Goal: Transaction & Acquisition: Purchase product/service

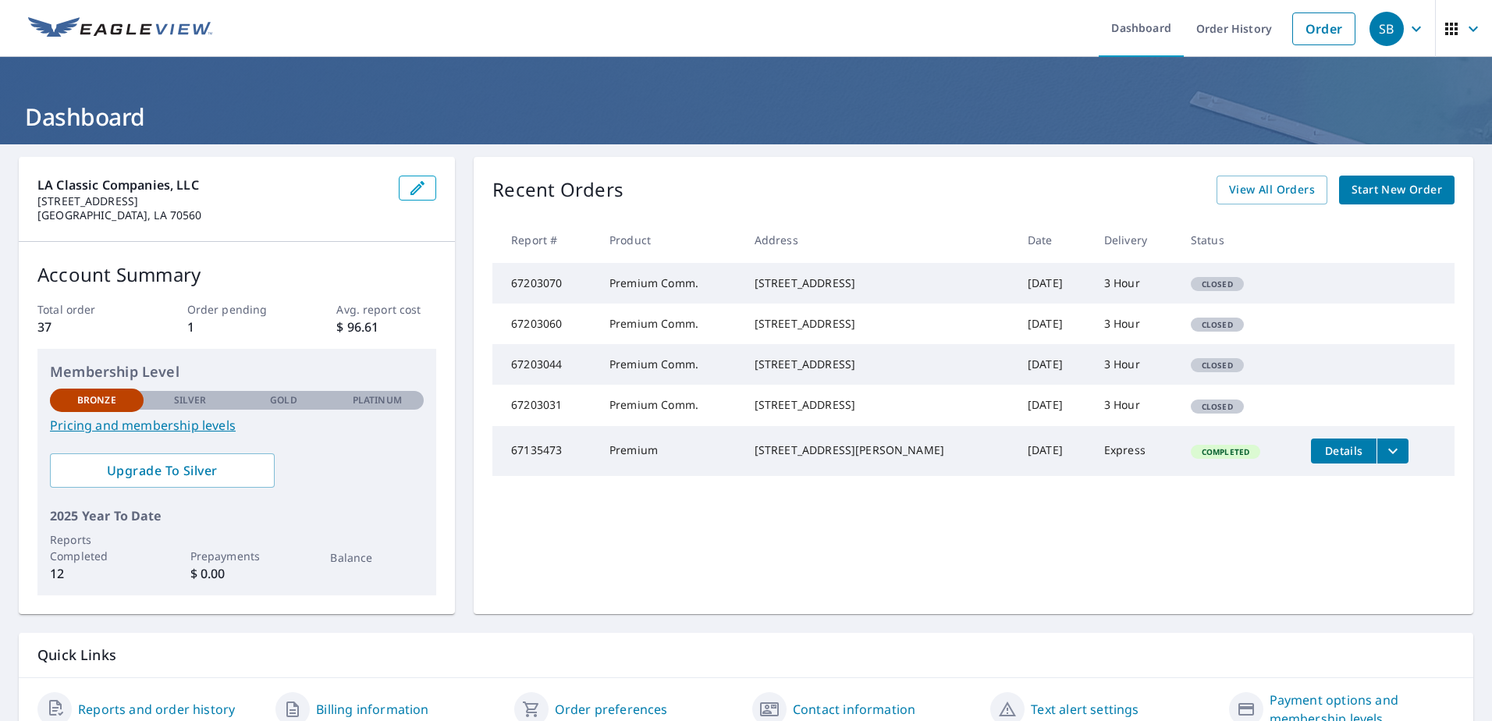
click at [1389, 195] on span "Start New Order" at bounding box center [1396, 190] width 90 height 20
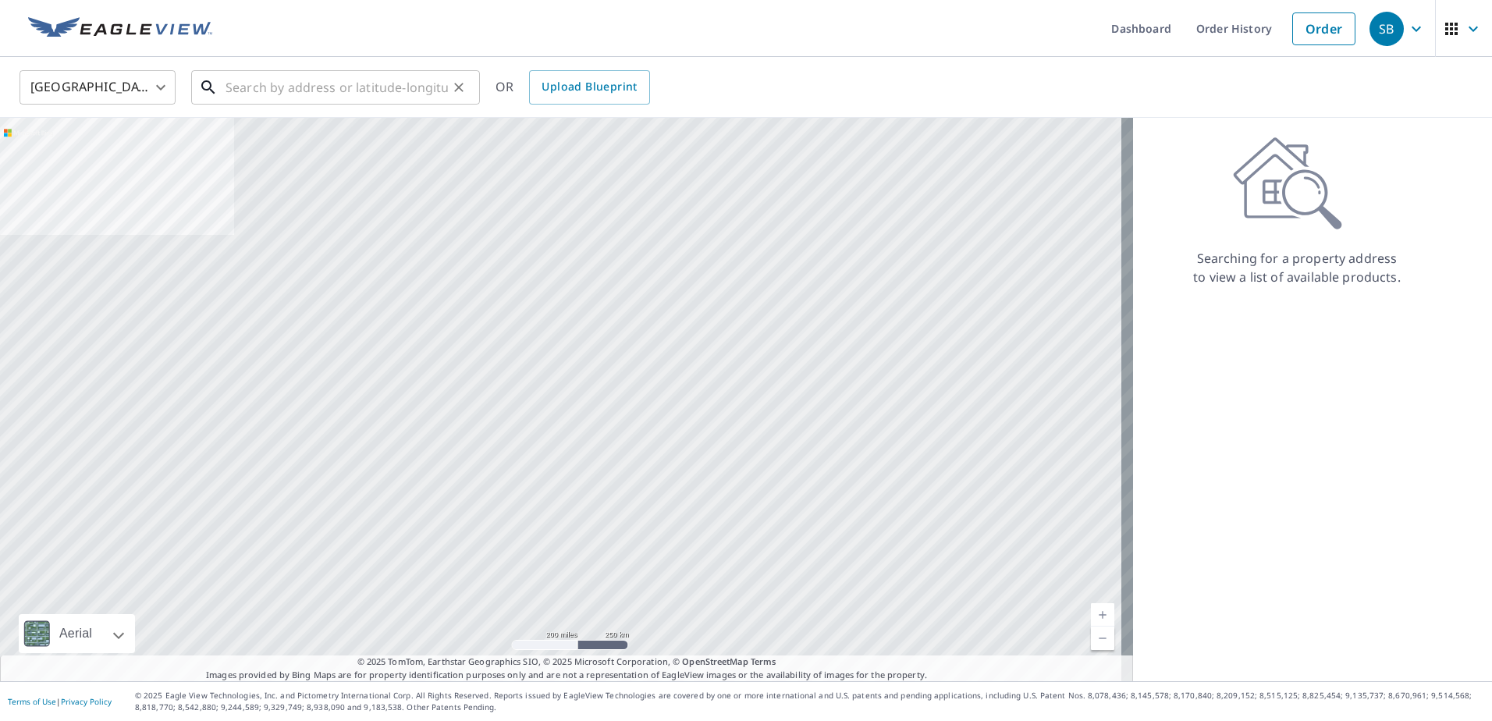
click at [238, 93] on input "text" at bounding box center [336, 88] width 222 height 44
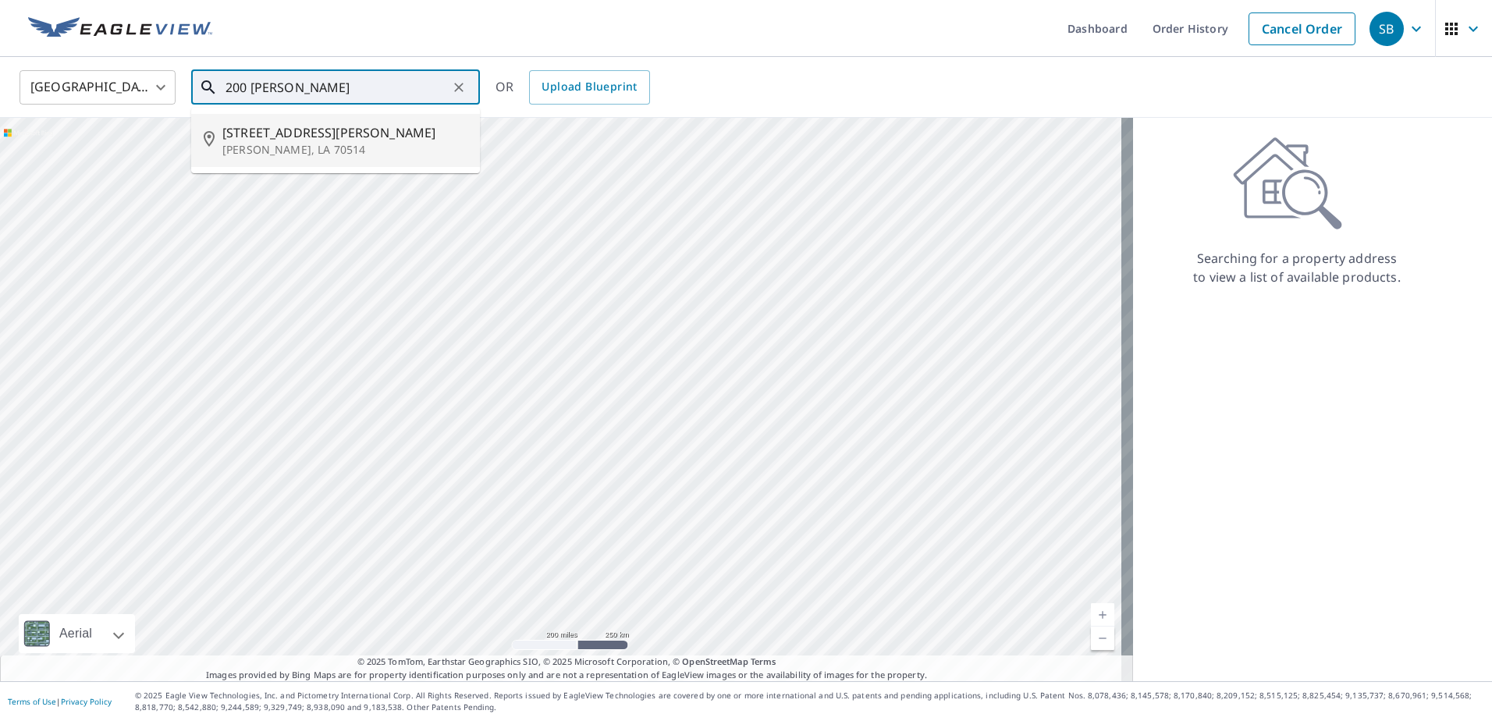
click at [342, 137] on span "[STREET_ADDRESS][PERSON_NAME]" at bounding box center [344, 132] width 245 height 19
type input "[STREET_ADDRESS][PERSON_NAME][PERSON_NAME]"
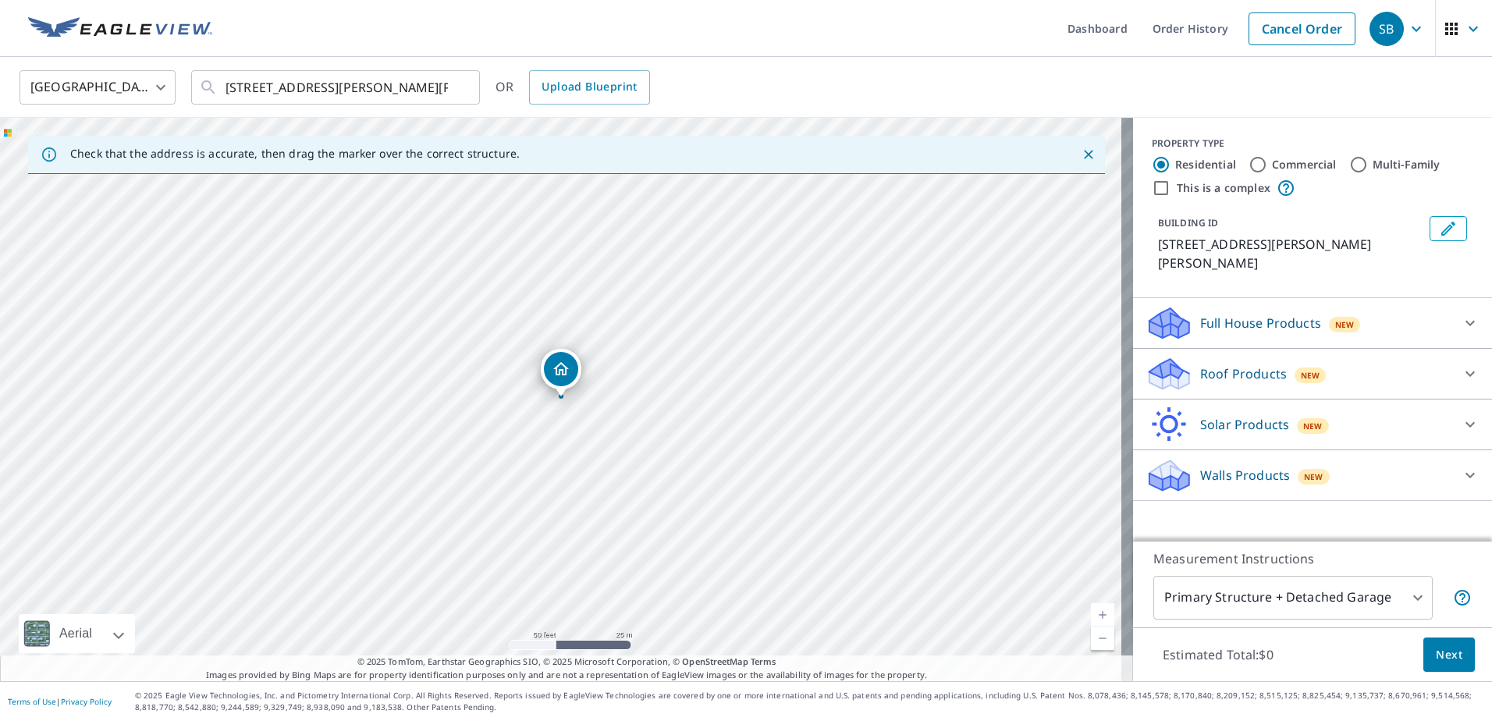
drag, startPoint x: 604, startPoint y: 316, endPoint x: 602, endPoint y: 335, distance: 19.6
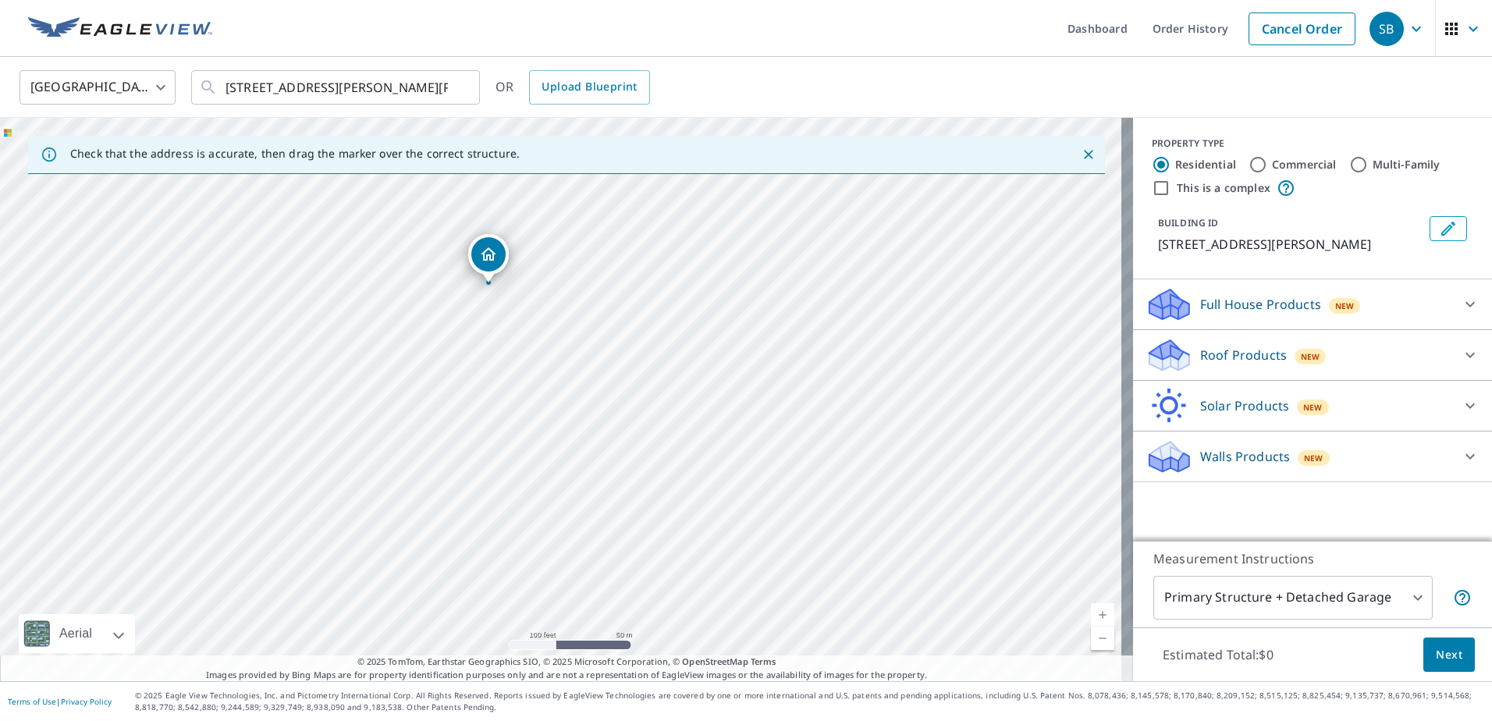
drag, startPoint x: 658, startPoint y: 443, endPoint x: 530, endPoint y: 318, distance: 179.3
drag, startPoint x: 530, startPoint y: 318, endPoint x: 753, endPoint y: 432, distance: 250.5
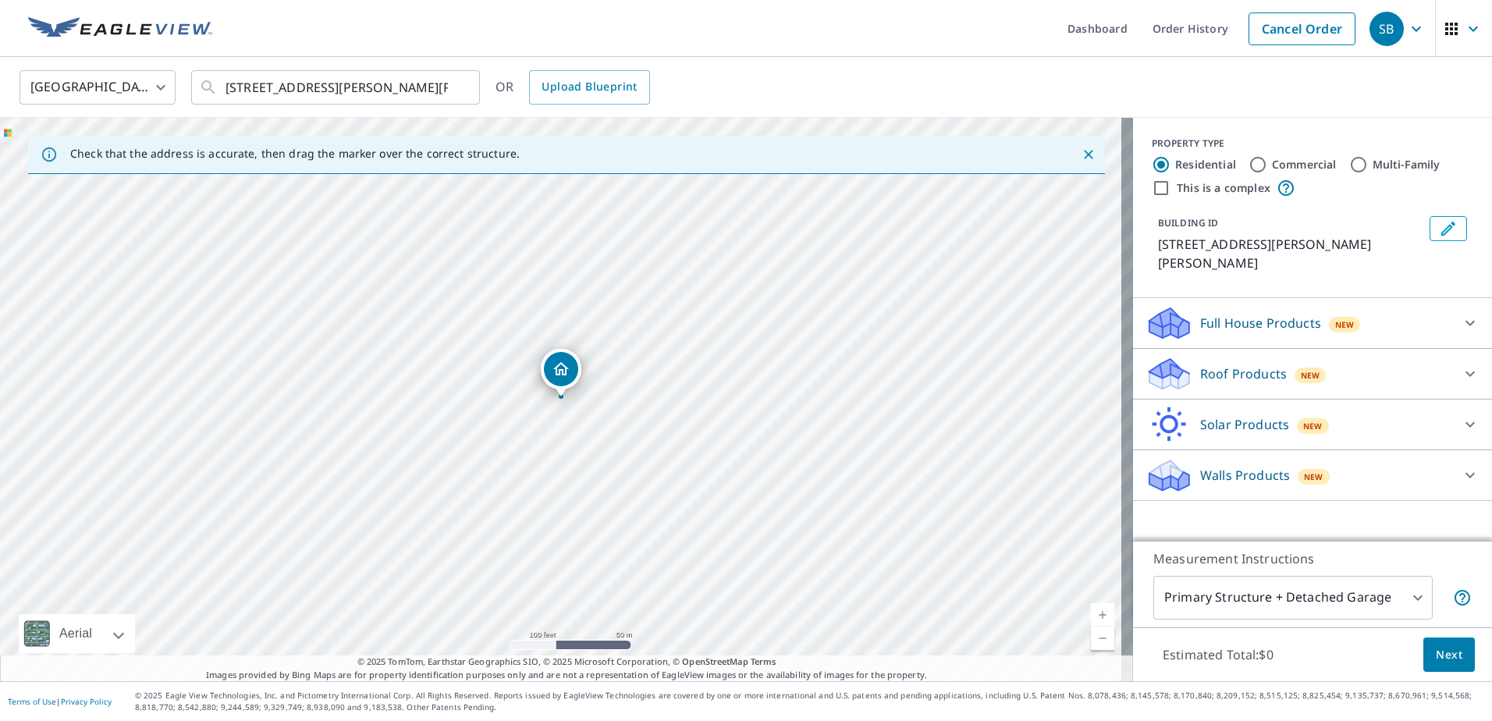
click at [1248, 162] on input "Commercial" at bounding box center [1257, 164] width 19 height 19
radio input "true"
type input "4"
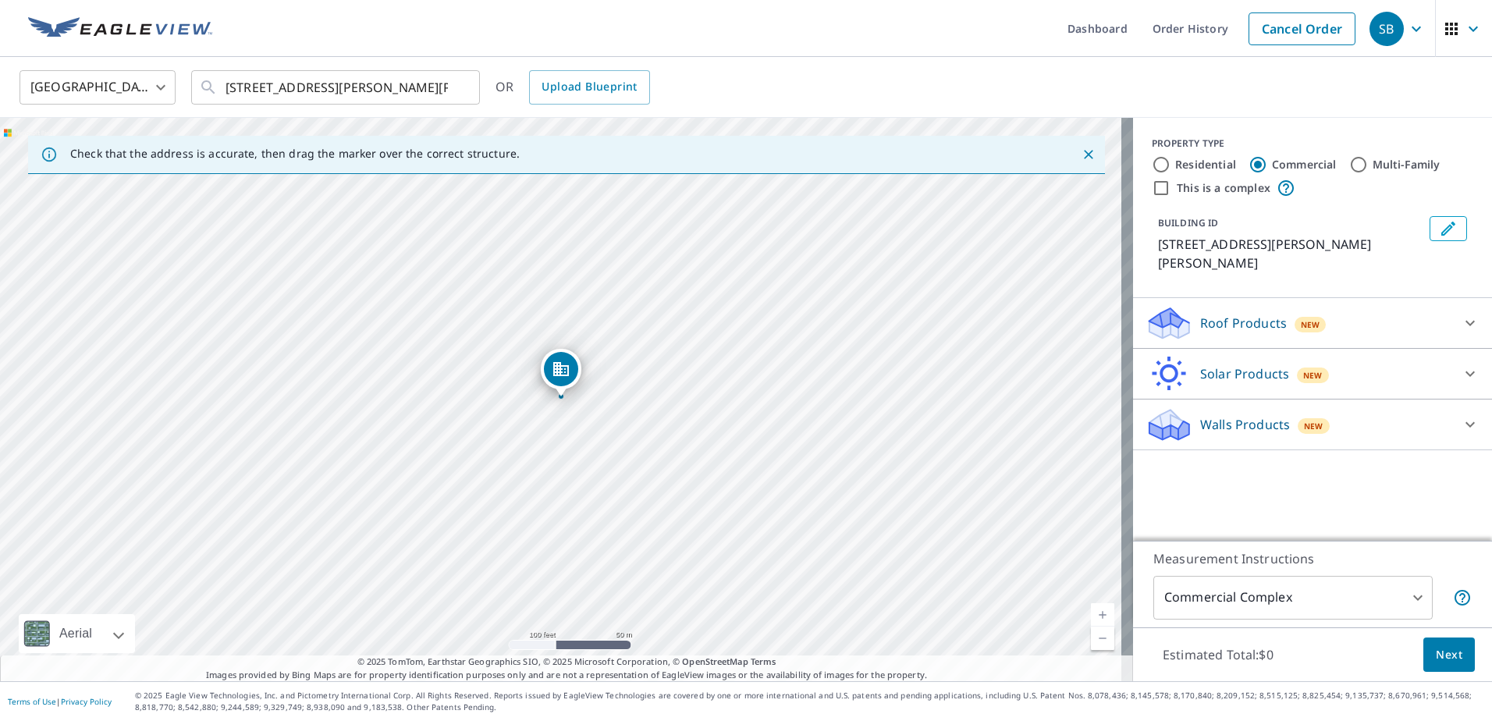
click at [1460, 317] on icon at bounding box center [1469, 323] width 19 height 19
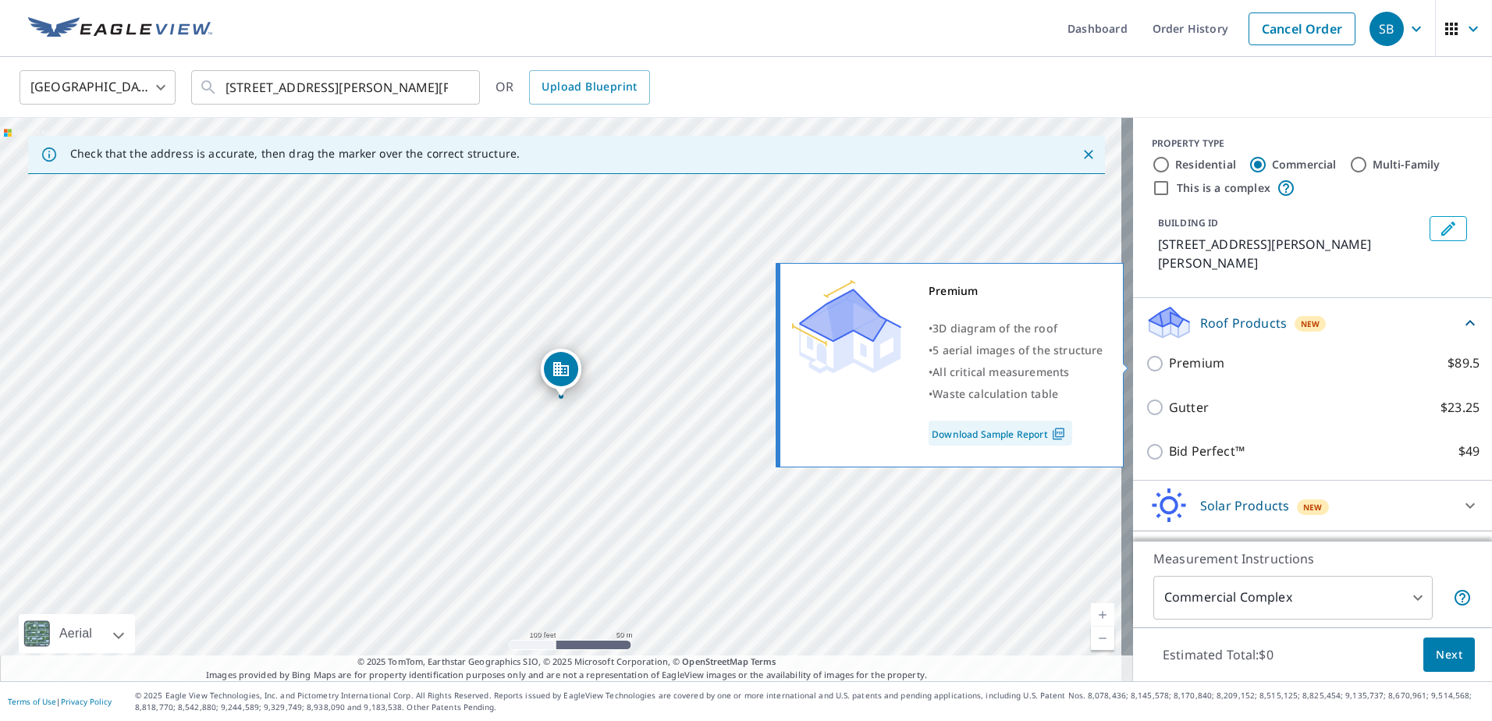
click at [1145, 360] on input "Premium $89.5" at bounding box center [1156, 363] width 23 height 19
checkbox input "true"
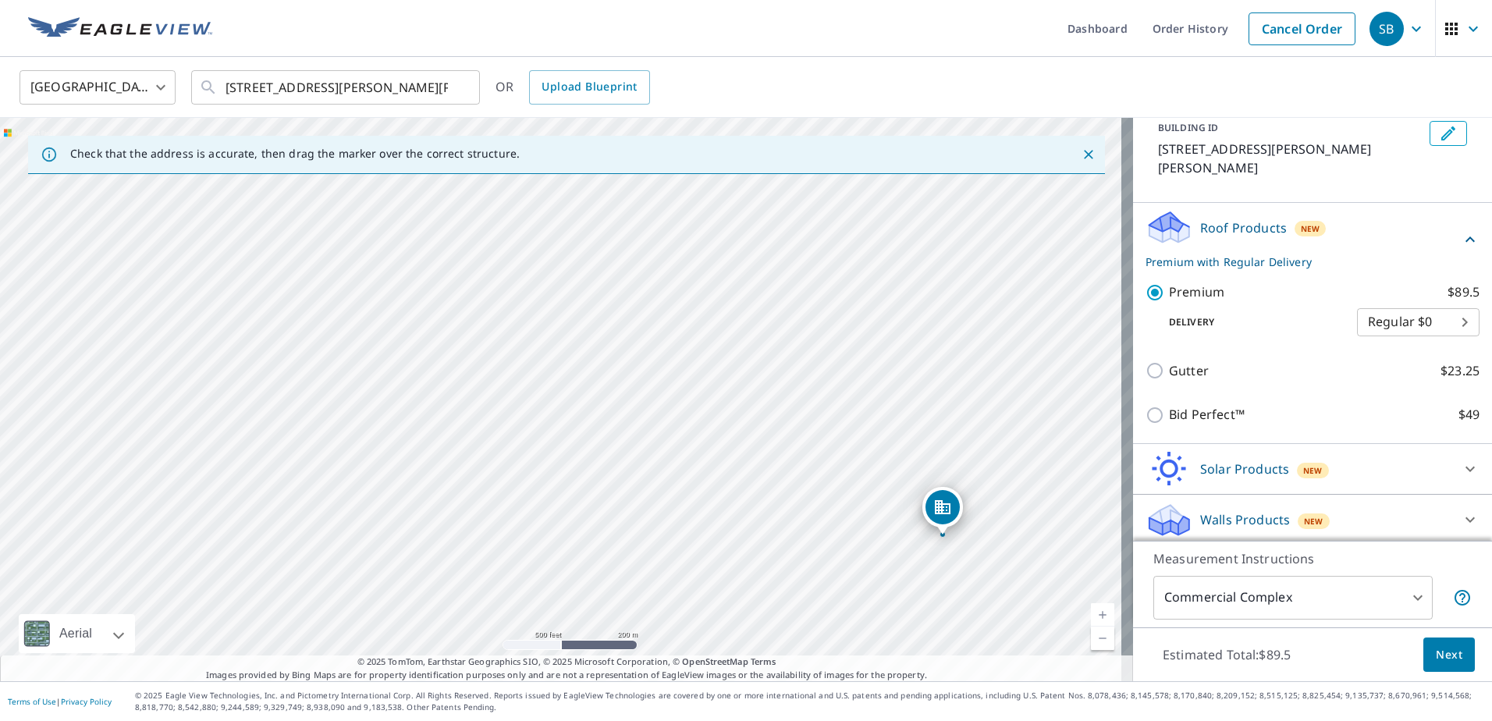
scroll to position [100, 0]
click at [1435, 652] on span "Next" at bounding box center [1448, 655] width 27 height 20
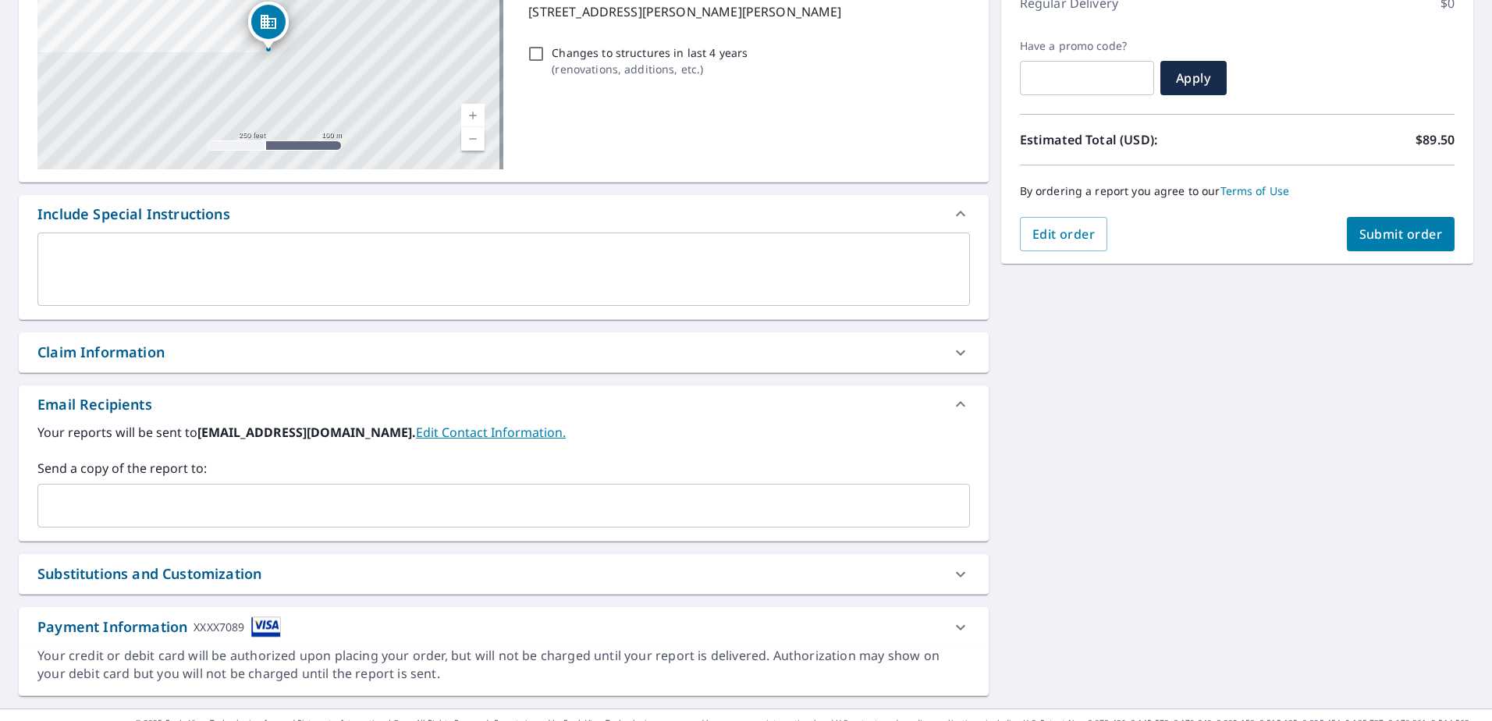
scroll to position [261, 0]
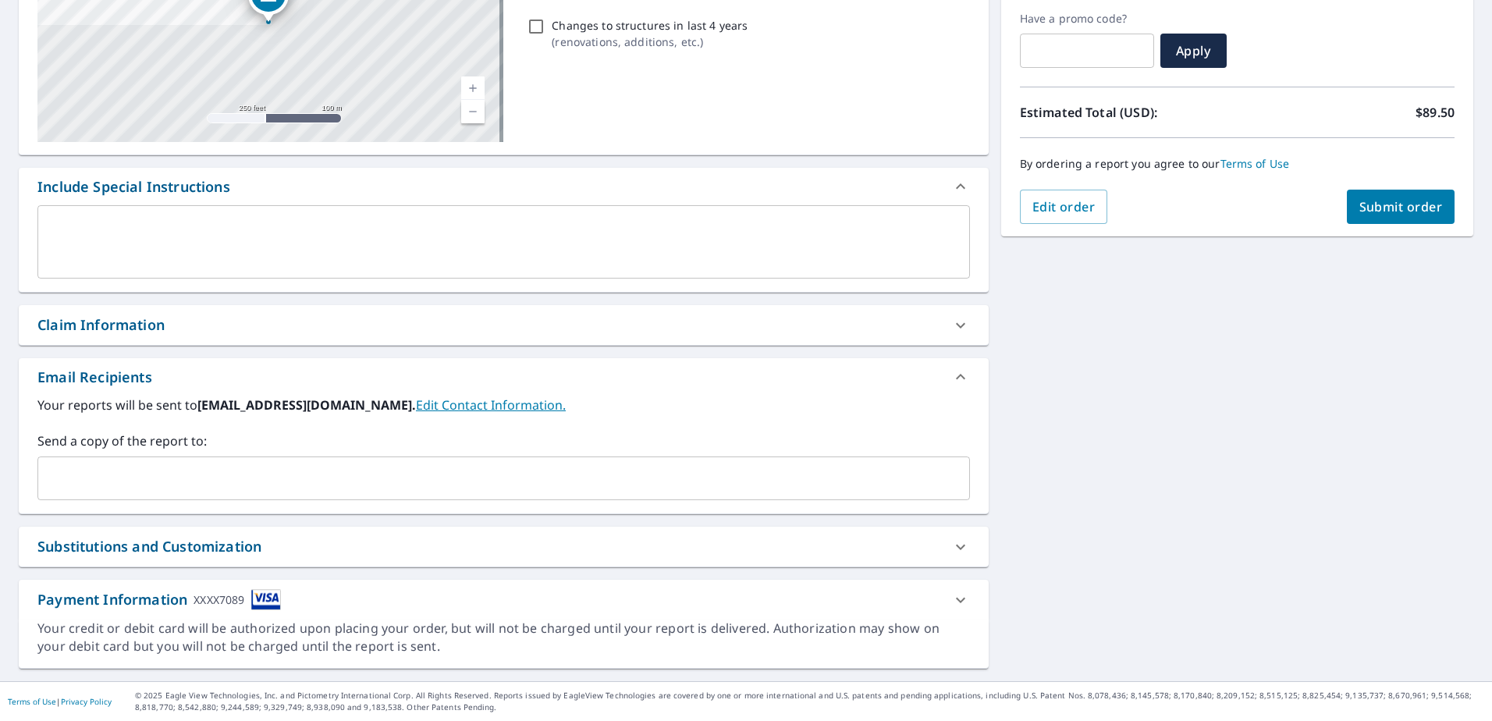
click at [159, 474] on input "text" at bounding box center [491, 478] width 895 height 30
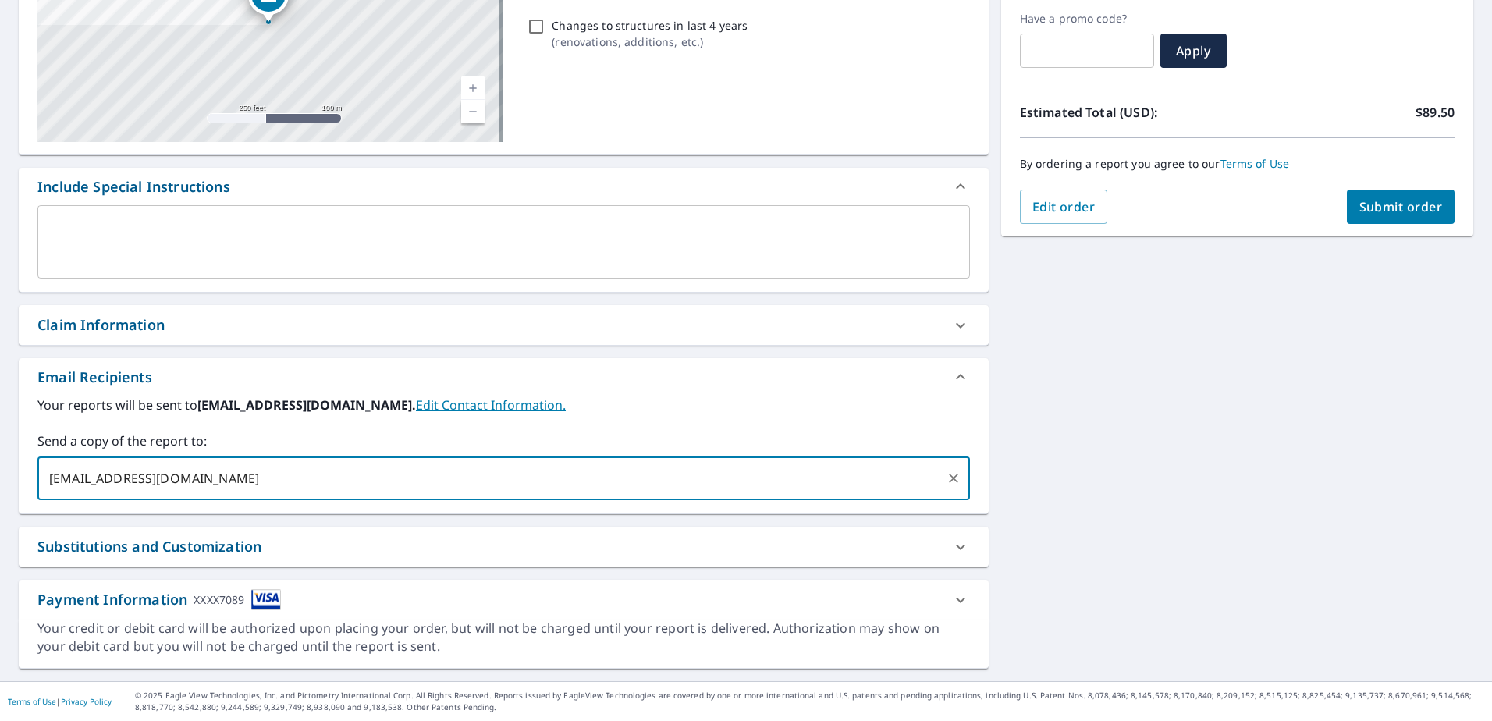
click at [197, 477] on input "[EMAIL_ADDRESS][DOMAIN_NAME]" at bounding box center [491, 478] width 895 height 30
click at [274, 480] on input "[EMAIL_ADDRESS][DOMAIN_NAME]" at bounding box center [491, 478] width 895 height 30
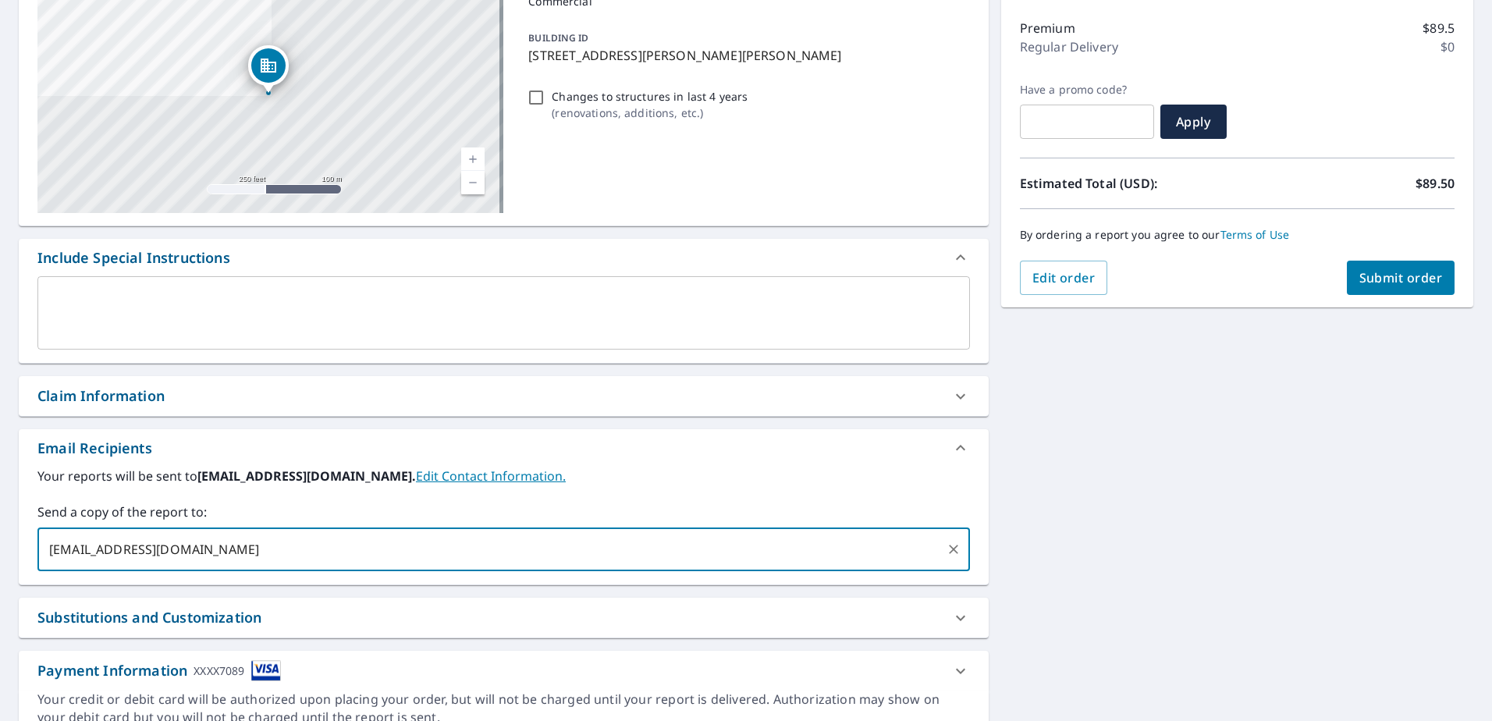
scroll to position [234, 0]
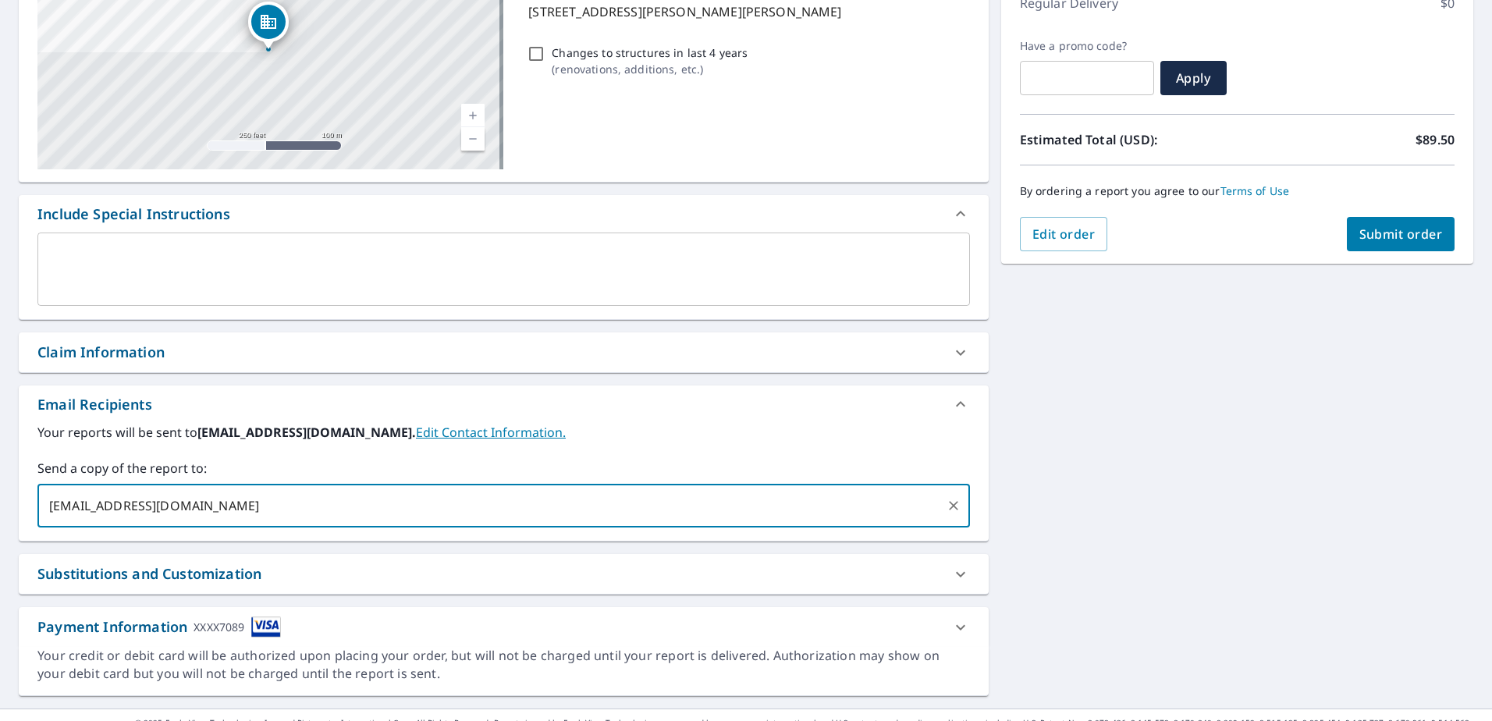
type input "[EMAIL_ADDRESS][DOMAIN_NAME]"
click at [956, 353] on icon at bounding box center [960, 351] width 9 height 5
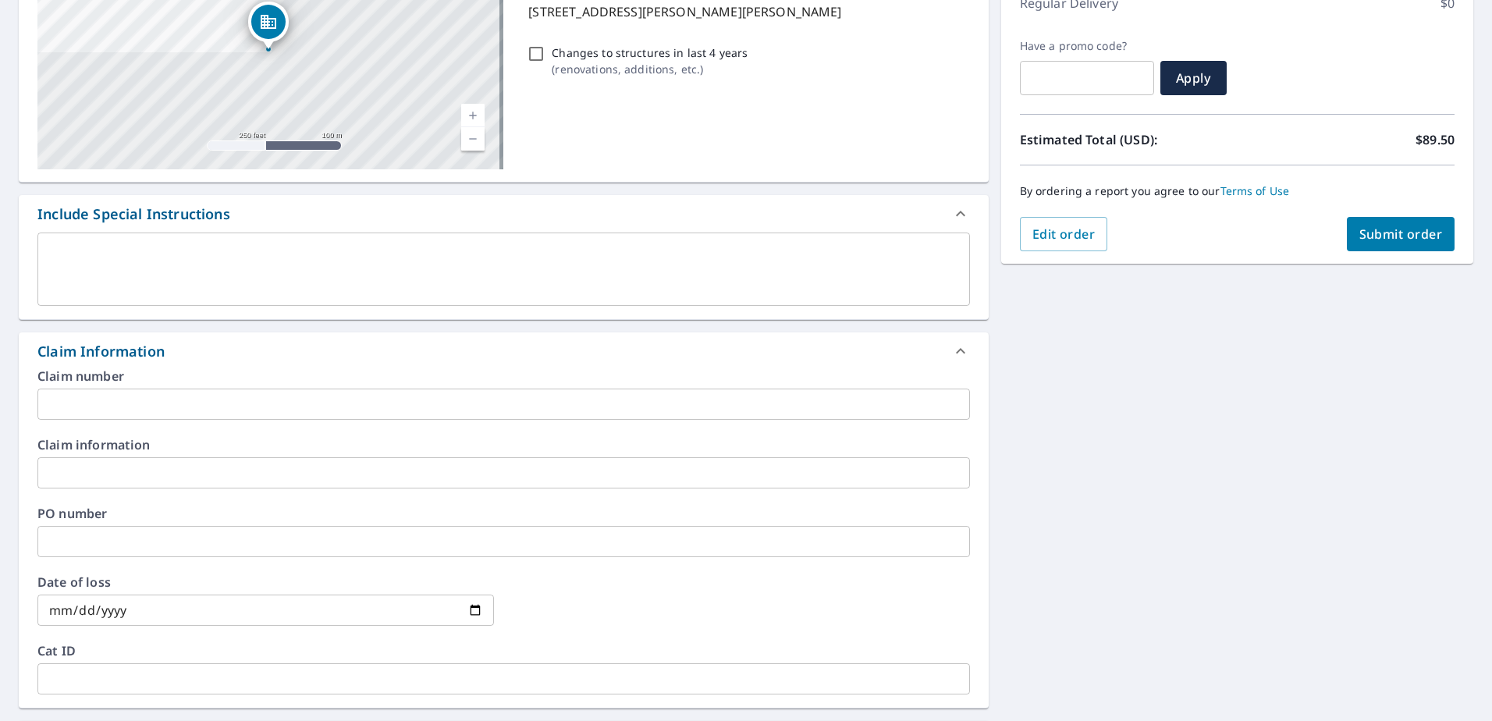
click at [102, 406] on input "text" at bounding box center [503, 403] width 932 height 31
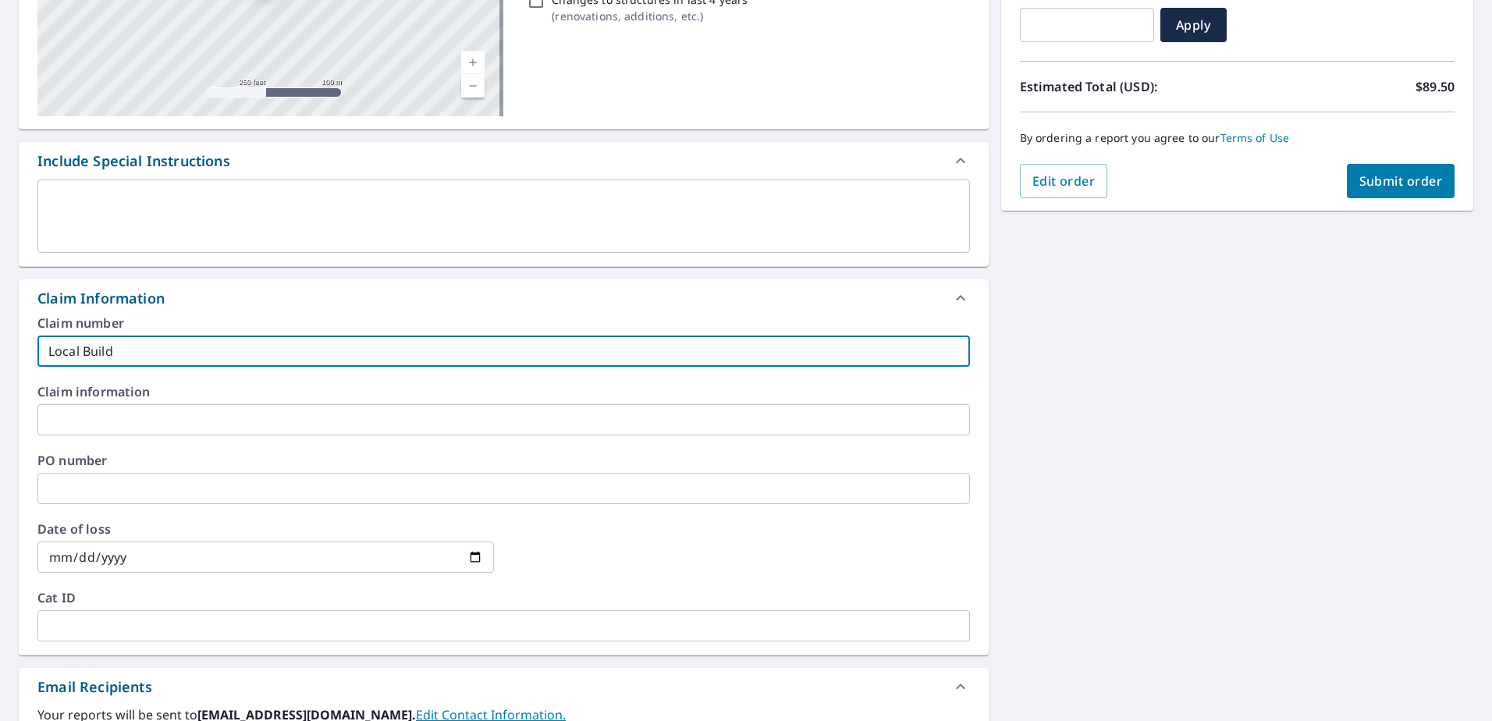
scroll to position [390, 0]
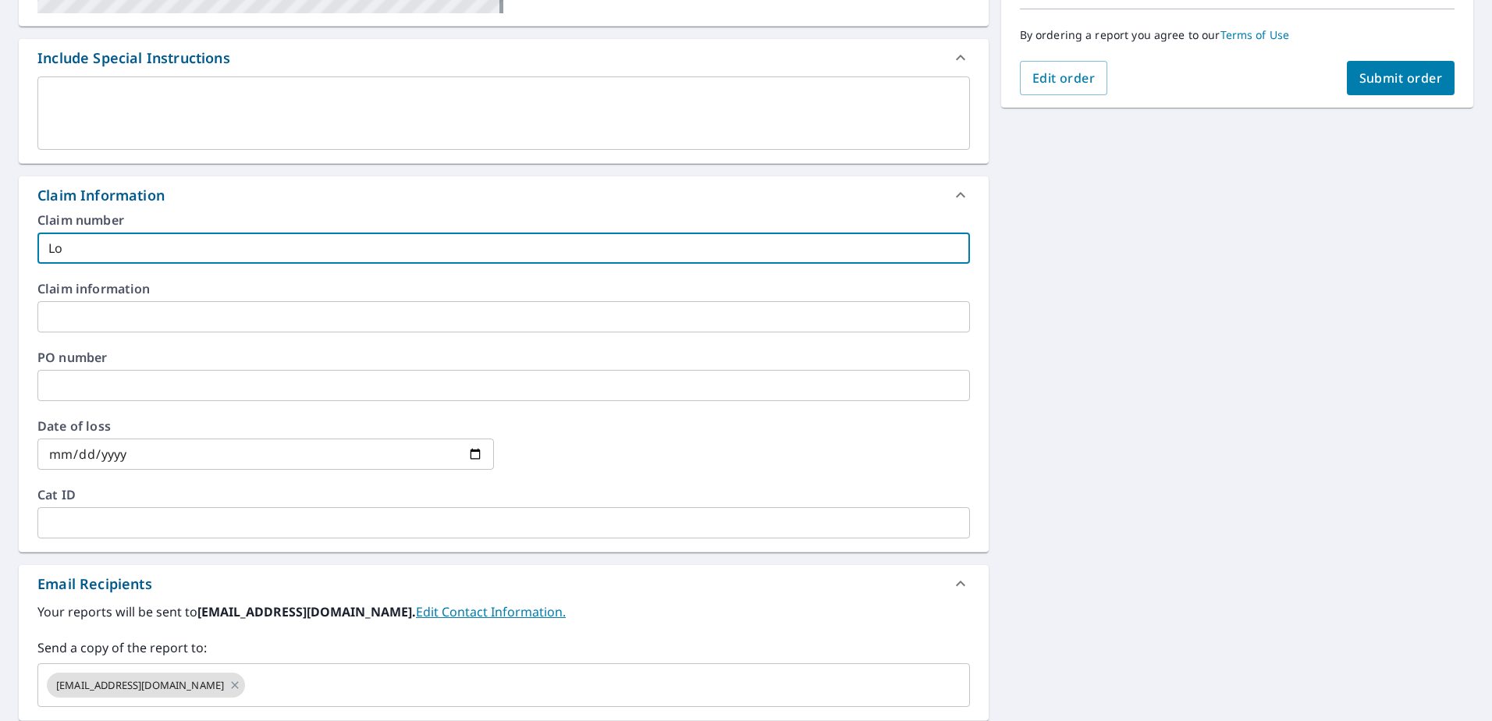
type input "L"
click at [65, 315] on input "text" at bounding box center [503, 316] width 932 height 31
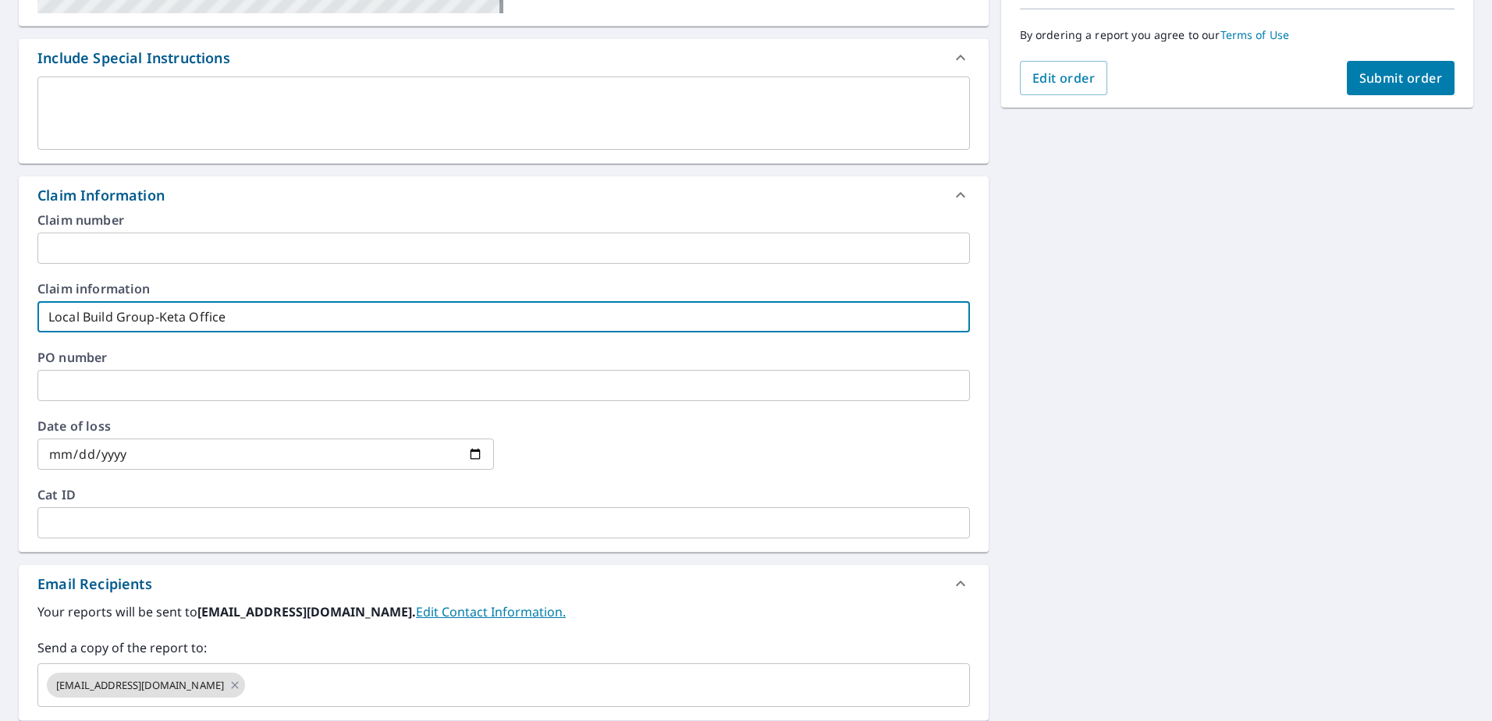
click at [157, 317] on input "Local Build Group-Keta Office" at bounding box center [503, 316] width 932 height 31
click at [165, 328] on input "LBG_Keta Office" at bounding box center [503, 316] width 932 height 31
click at [183, 324] on input "LBG_Keta Office" at bounding box center [503, 316] width 932 height 31
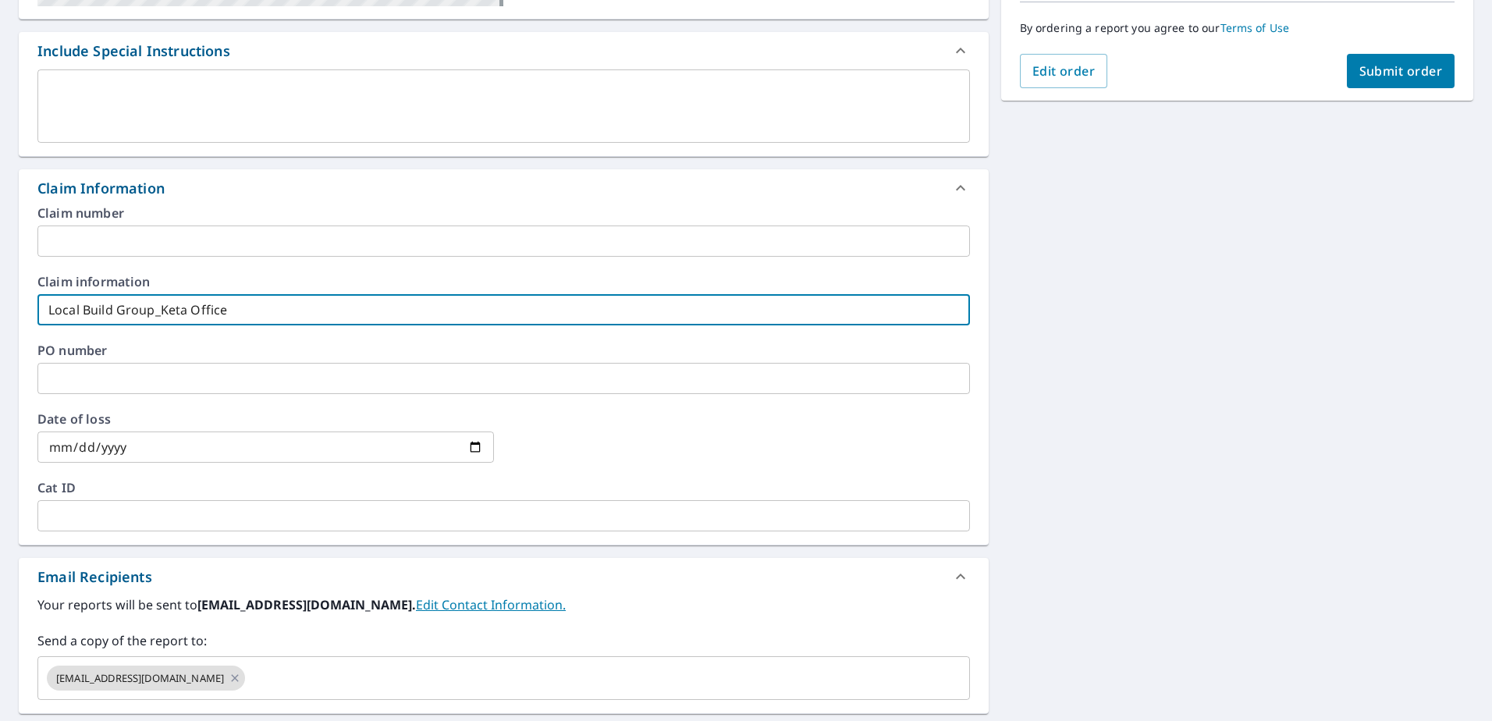
scroll to position [0, 0]
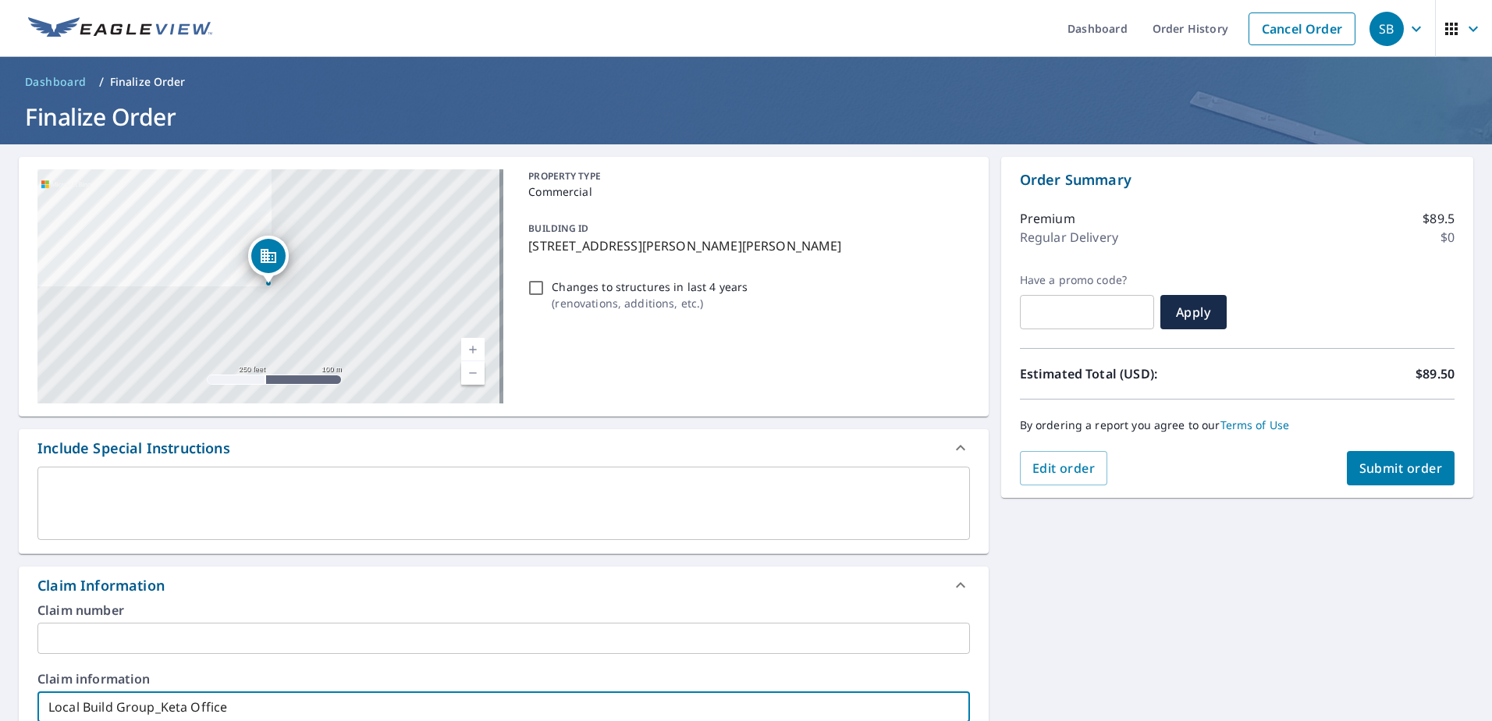
type input "Local Build Group_Keta Office"
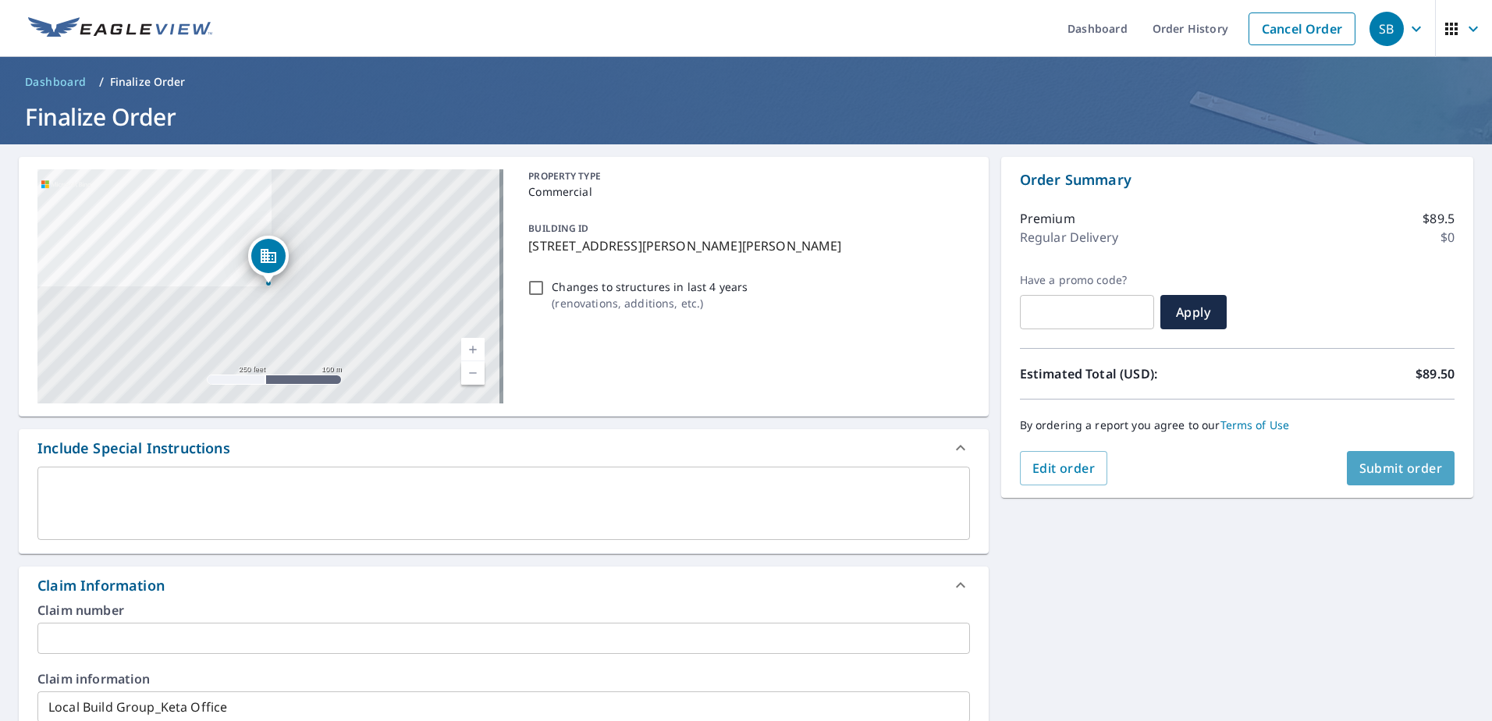
click at [1391, 476] on button "Submit order" at bounding box center [1400, 468] width 108 height 34
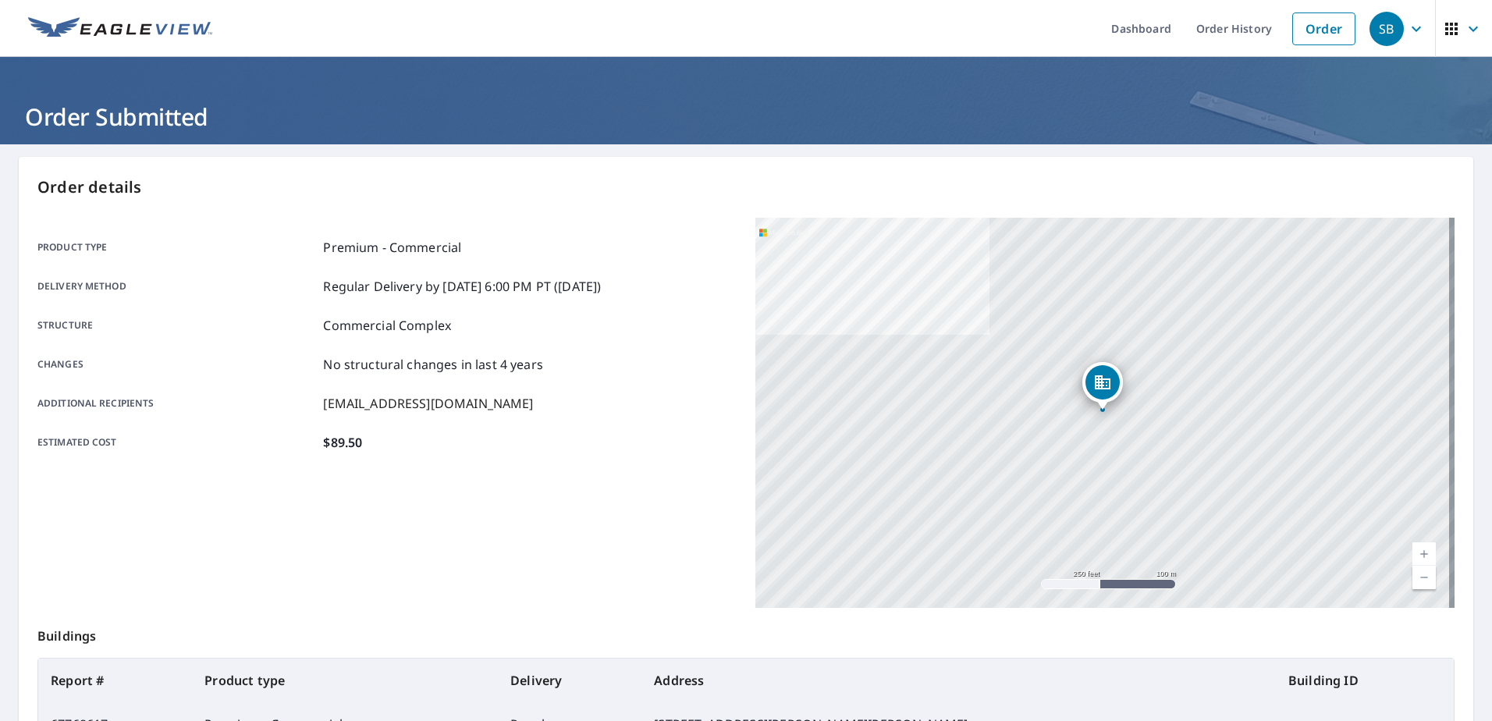
click at [1411, 30] on icon "button" at bounding box center [1415, 28] width 9 height 5
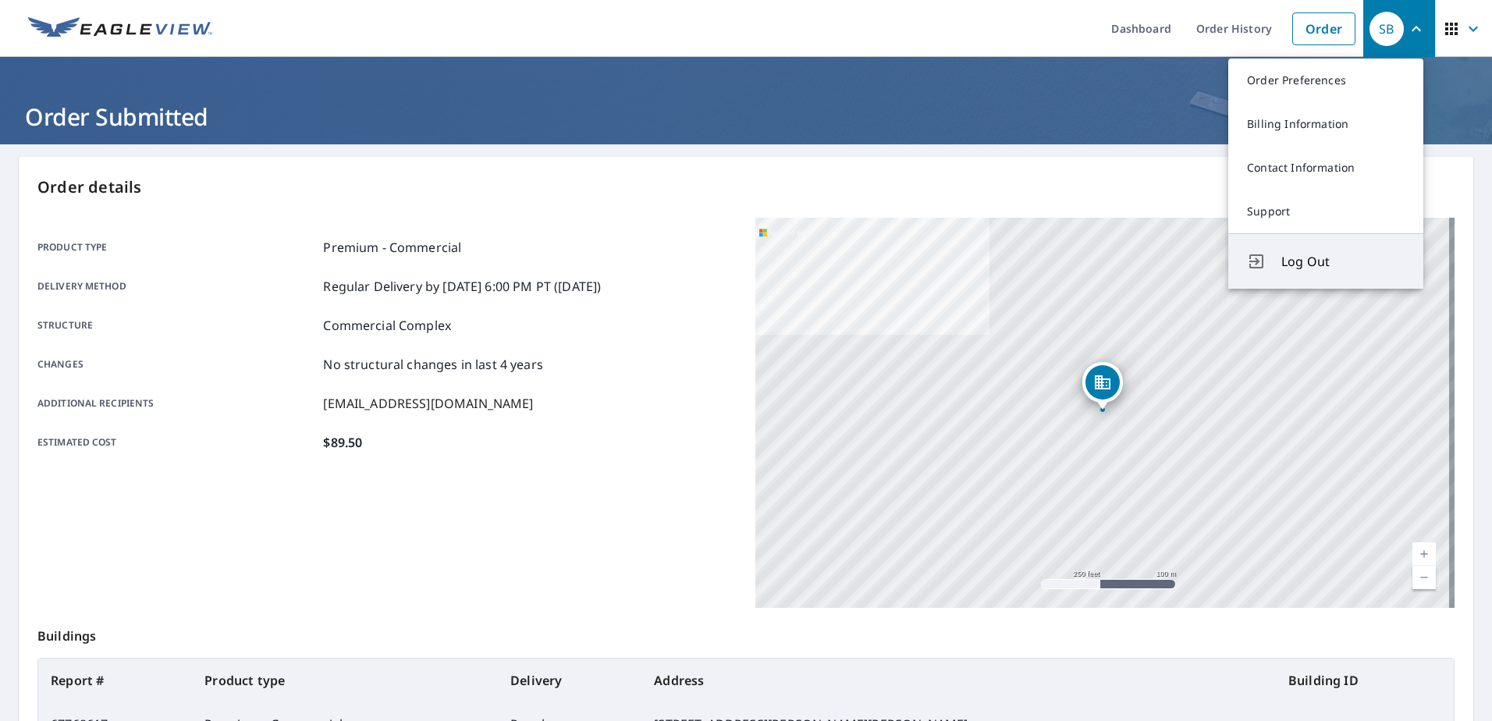
click at [1301, 258] on span "Log Out" at bounding box center [1342, 261] width 123 height 19
